Goal: Task Accomplishment & Management: Use online tool/utility

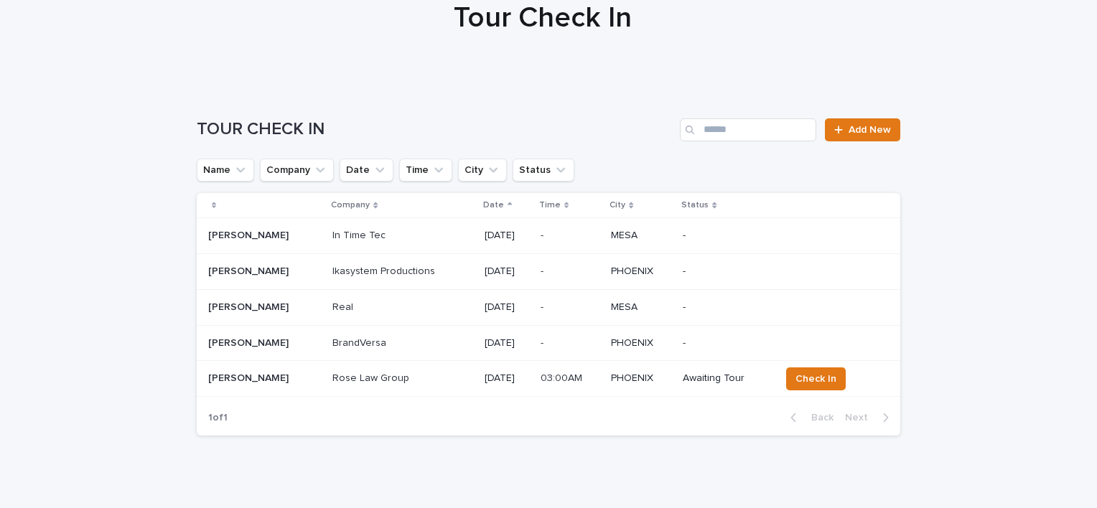
scroll to position [144, 0]
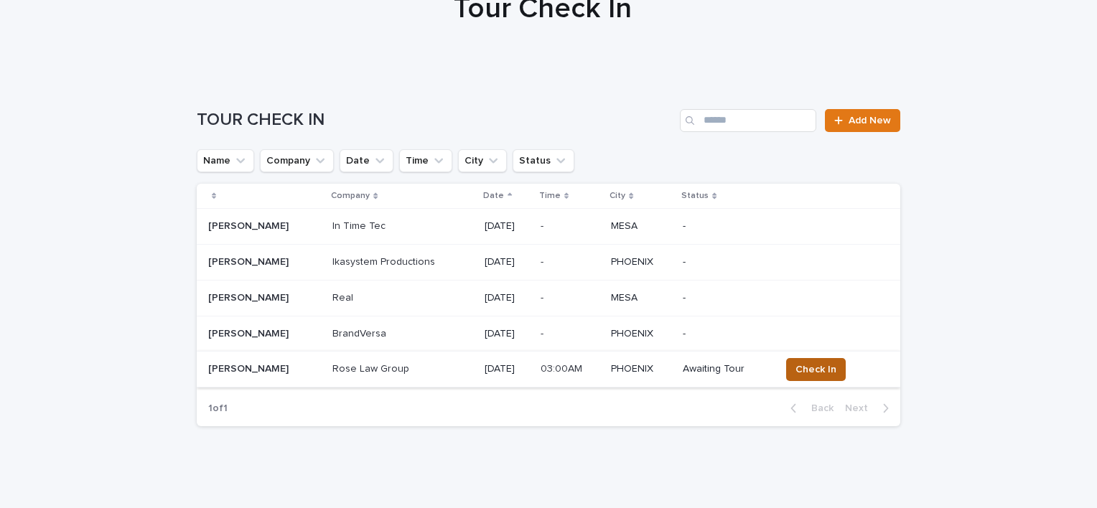
click at [810, 368] on span "Check In" at bounding box center [816, 370] width 41 height 14
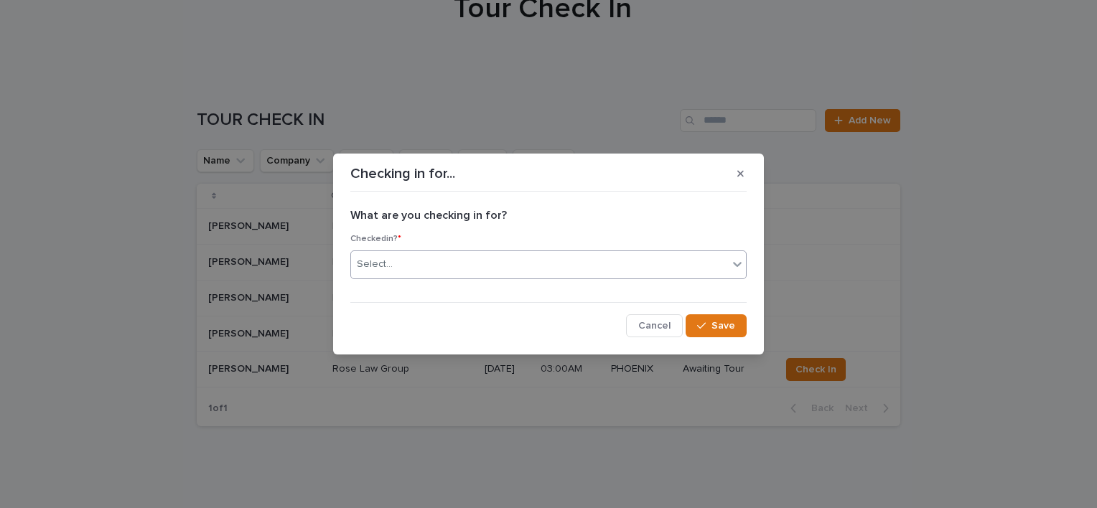
click at [472, 267] on div "Select..." at bounding box center [539, 265] width 377 height 24
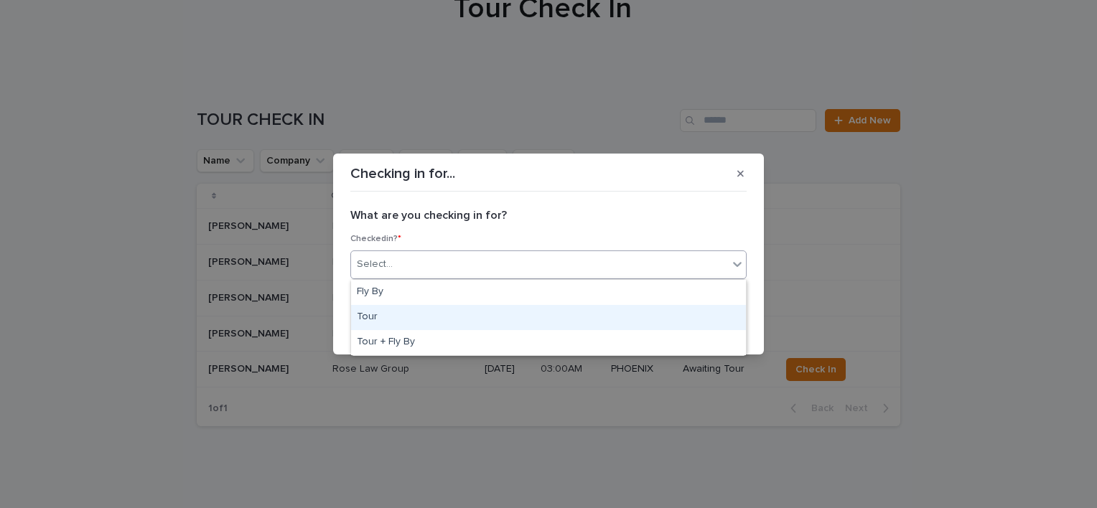
click at [419, 319] on div "Tour" at bounding box center [548, 317] width 395 height 25
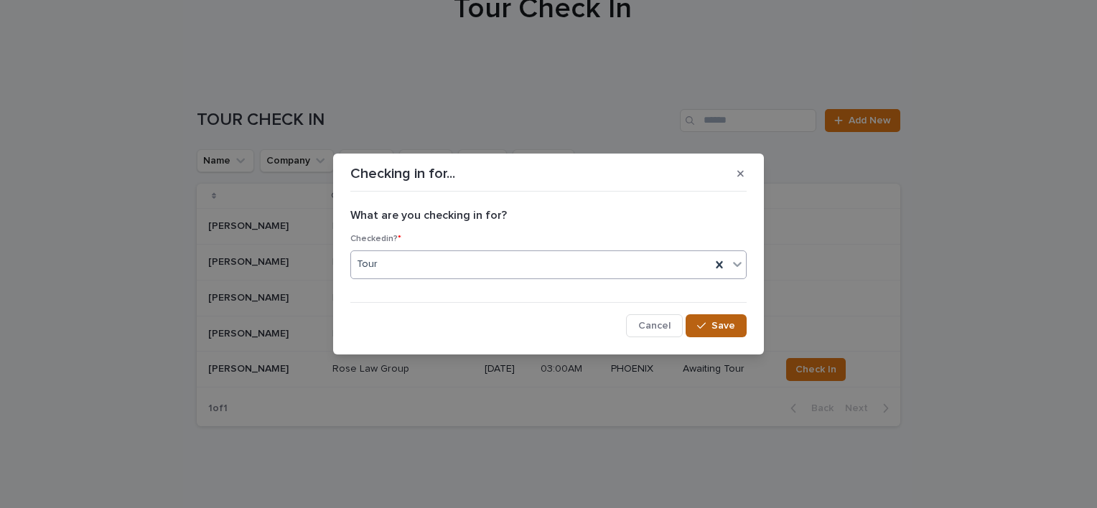
click at [727, 323] on span "Save" at bounding box center [724, 326] width 24 height 10
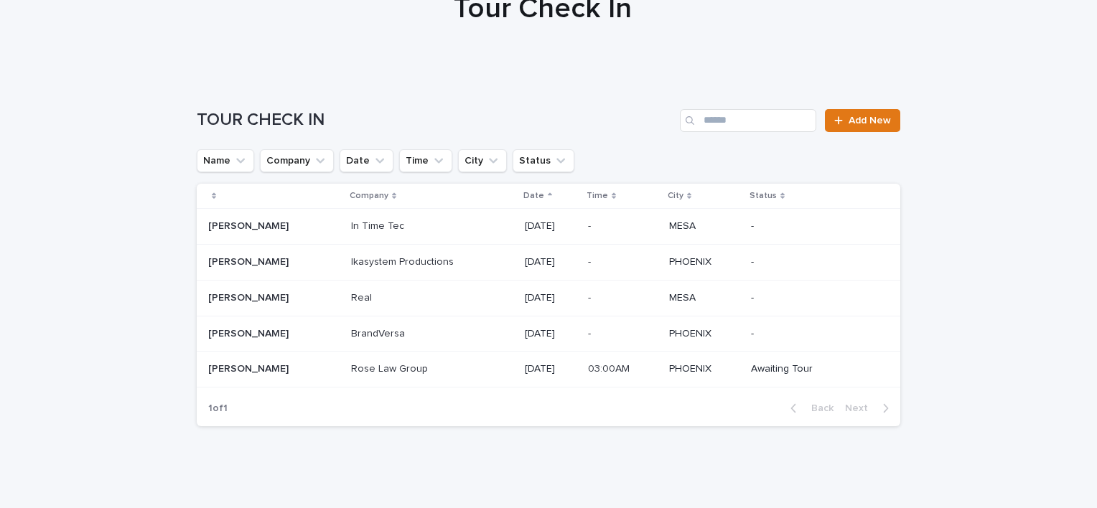
click at [253, 366] on p "Destiny Ruiz" at bounding box center [249, 367] width 83 height 15
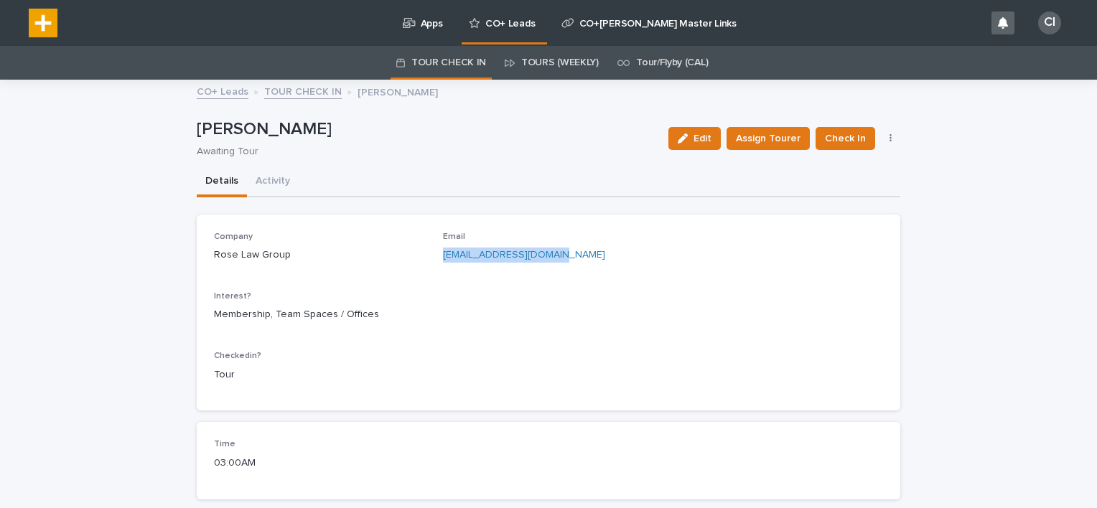
drag, startPoint x: 566, startPoint y: 253, endPoint x: 434, endPoint y: 250, distance: 131.4
click at [434, 250] on div "Company Rose Law Group Email druiz@roselawgroup.com Interest? Membership, Team …" at bounding box center [548, 313] width 669 height 162
copy link "druiz@roselawgroup.com"
click at [546, 147] on p "Awaiting Tour" at bounding box center [424, 152] width 455 height 12
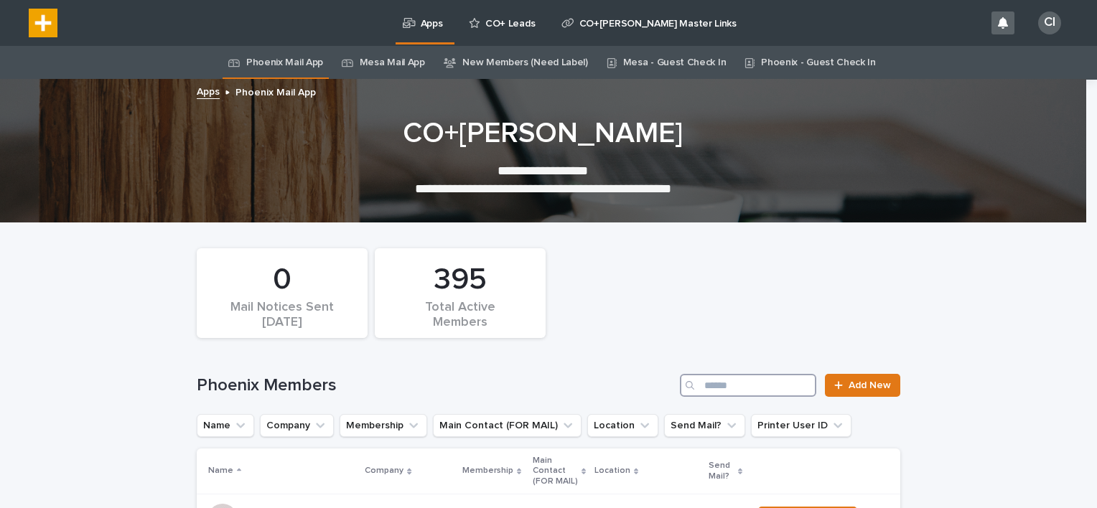
click at [712, 378] on input "Search" at bounding box center [748, 385] width 136 height 23
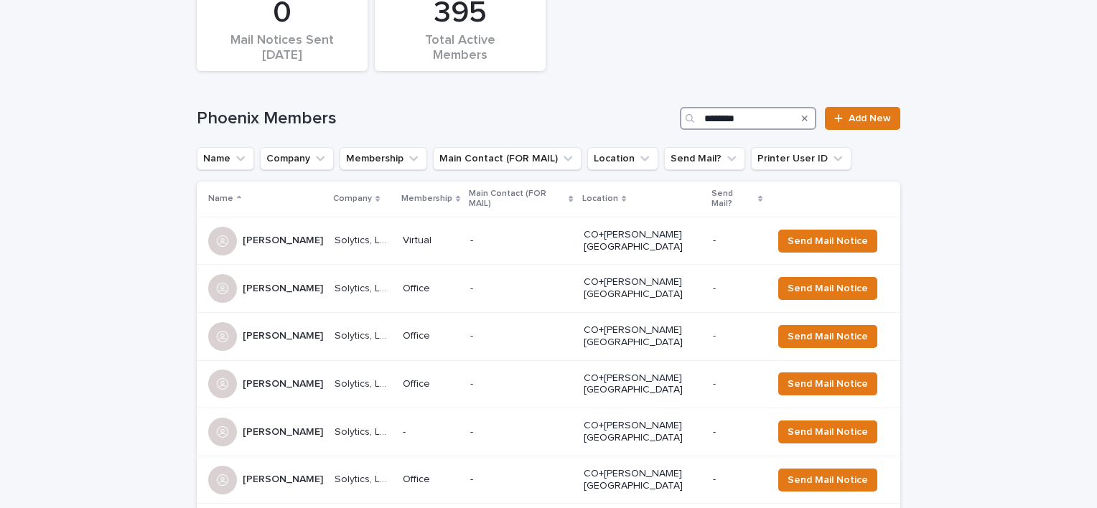
scroll to position [366, 0]
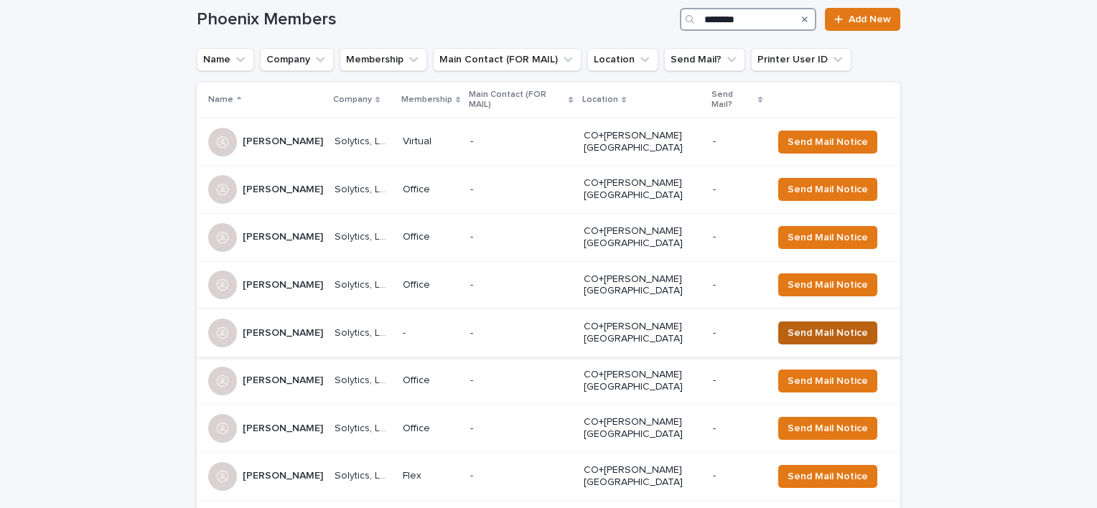
type input "********"
click at [804, 326] on span "Send Mail Notice" at bounding box center [828, 333] width 80 height 14
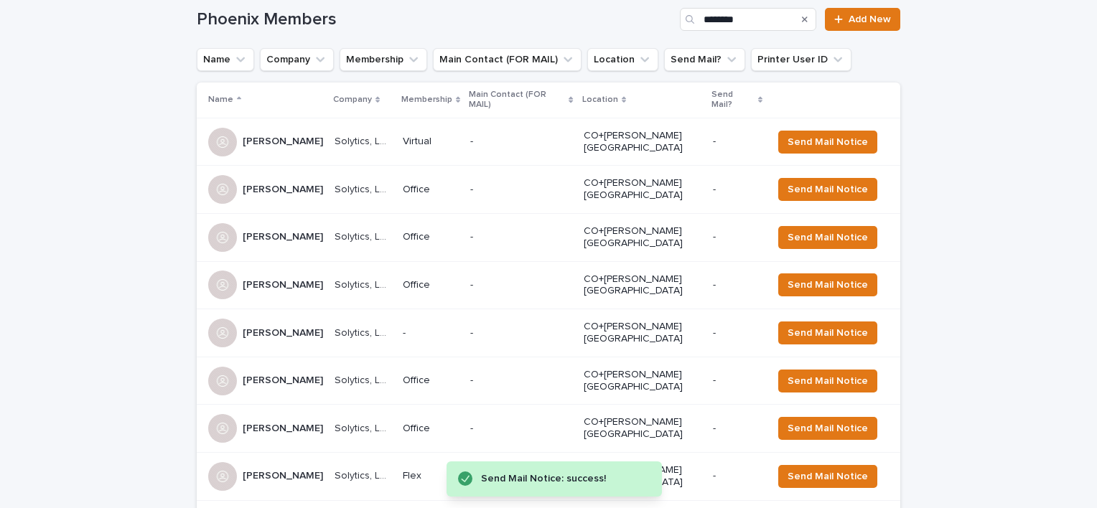
scroll to position [0, 0]
